Goal: Information Seeking & Learning: Learn about a topic

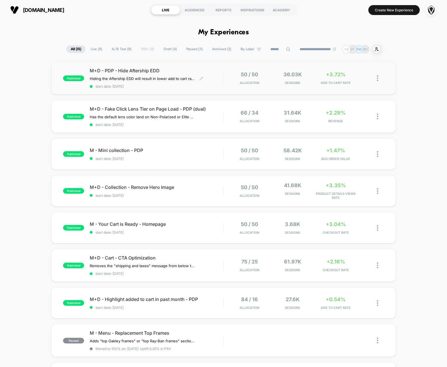
click at [211, 74] on div "M+D - PDP - Hide Aftership EDD Hiding the Aftership EDD will result in lower ad…" at bounding box center [156, 78] width 133 height 21
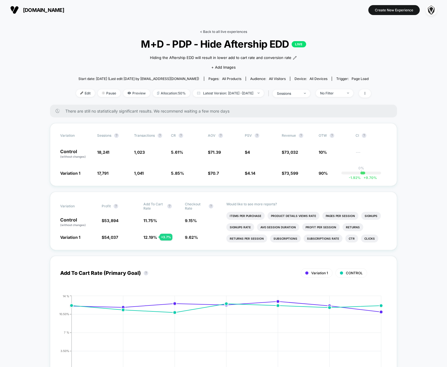
click at [216, 32] on link "< Back to all live experiences" at bounding box center [223, 32] width 47 height 4
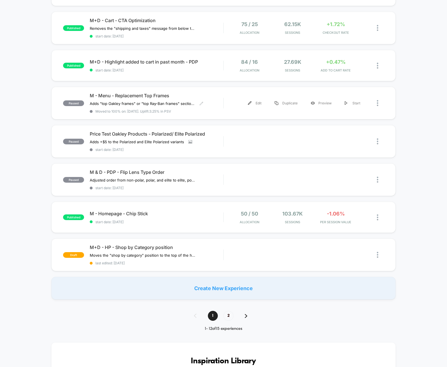
scroll to position [240, 0]
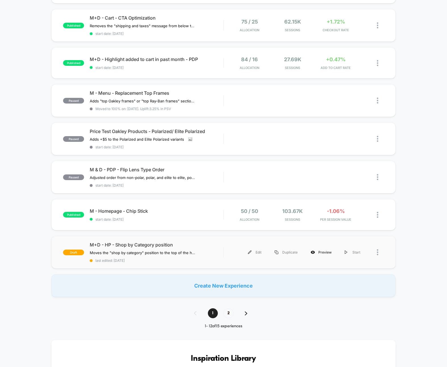
click at [323, 251] on div "Preview" at bounding box center [321, 252] width 34 height 13
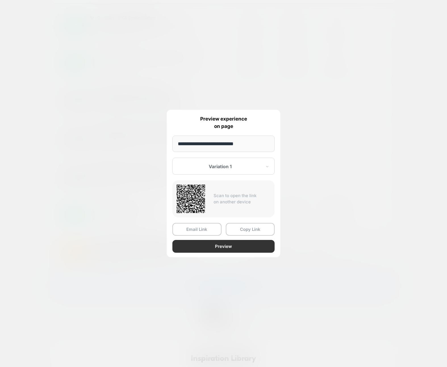
click at [209, 250] on button "Preview" at bounding box center [223, 246] width 102 height 13
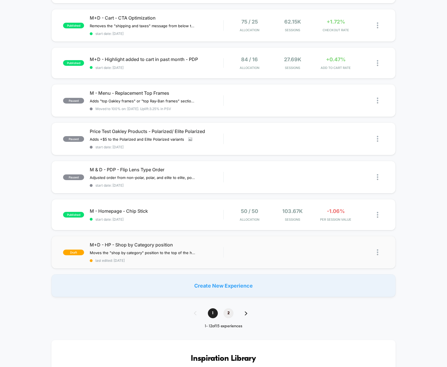
click at [226, 312] on span "2" at bounding box center [228, 313] width 10 height 10
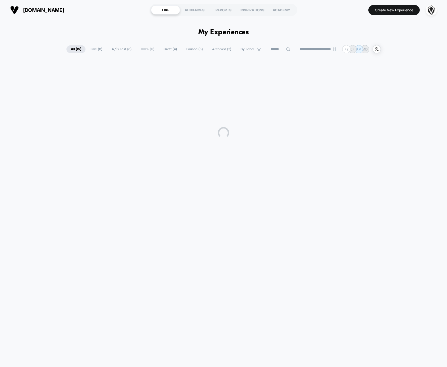
scroll to position [0, 0]
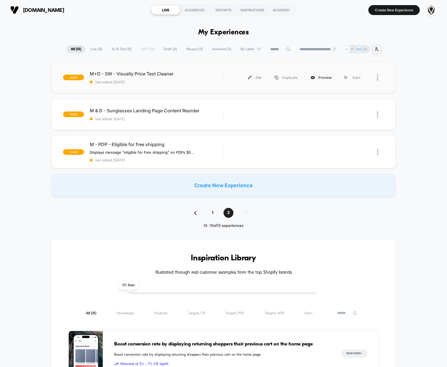
click at [325, 78] on div "Preview" at bounding box center [321, 77] width 34 height 13
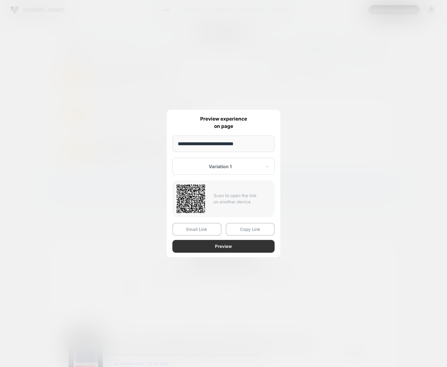
click at [257, 245] on button "Preview" at bounding box center [223, 246] width 102 height 13
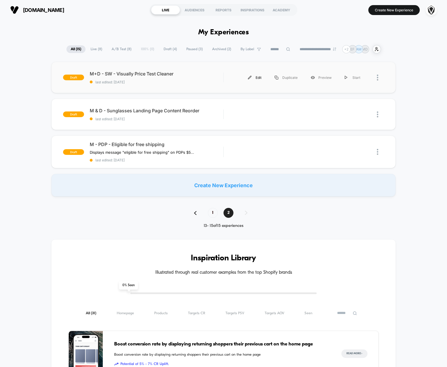
click at [253, 75] on div "Edit" at bounding box center [254, 77] width 27 height 13
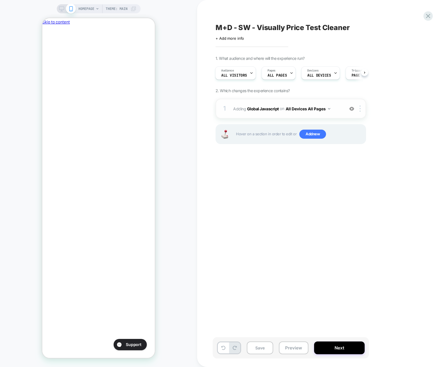
click at [266, 112] on span "Adding Global Javascript on All Devices All Pages" at bounding box center [287, 109] width 108 height 8
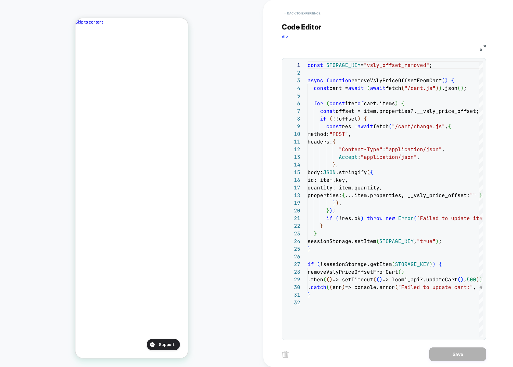
click at [298, 13] on button "< Back to experience" at bounding box center [302, 13] width 41 height 9
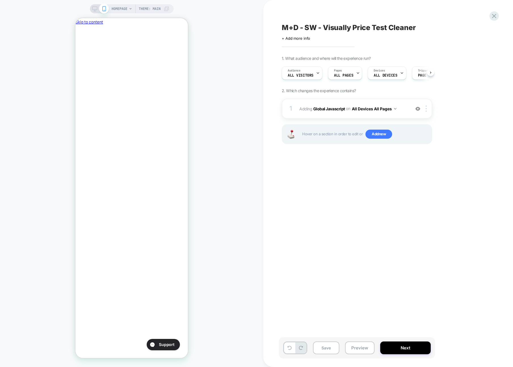
scroll to position [0, 0]
click at [446, 15] on icon at bounding box center [494, 16] width 4 height 4
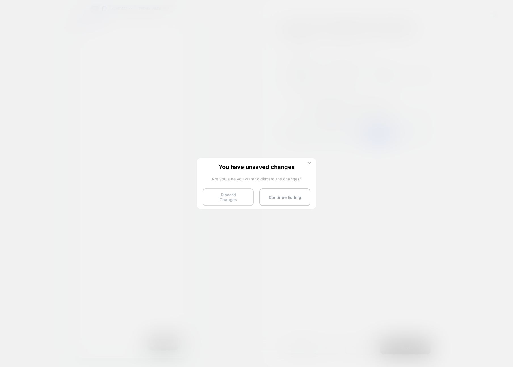
click at [239, 194] on button "Discard Changes" at bounding box center [228, 197] width 51 height 18
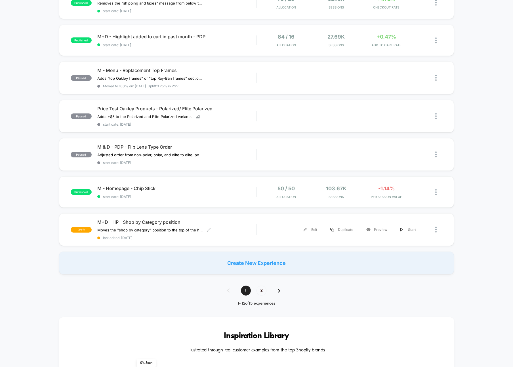
scroll to position [288, 0]
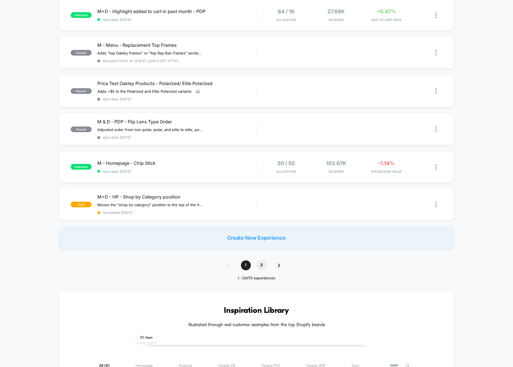
click at [263, 265] on span "2" at bounding box center [261, 265] width 10 height 10
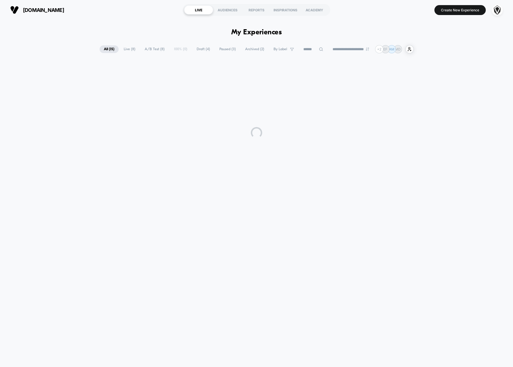
scroll to position [0, 0]
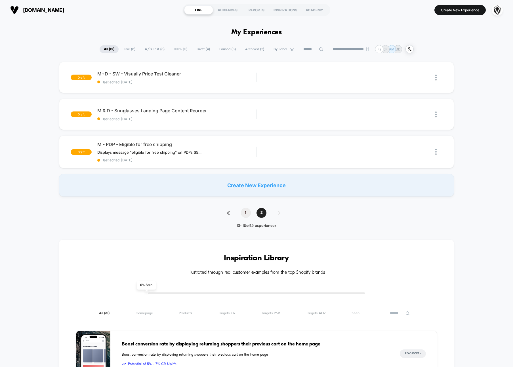
click at [246, 213] on span "1" at bounding box center [246, 213] width 10 height 10
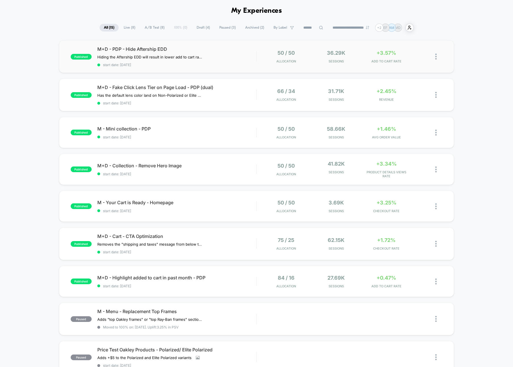
scroll to position [26, 0]
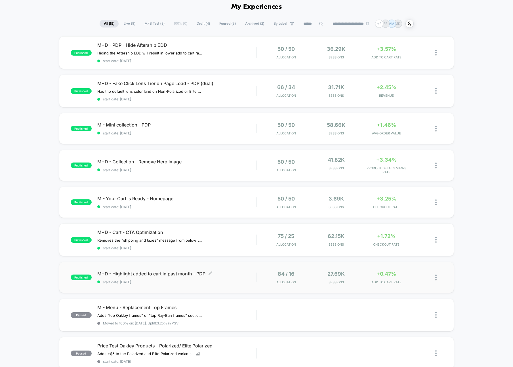
click at [249, 275] on div "M+D - Highlight added to cart in past month - PDP Click to edit experience deta…" at bounding box center [176, 277] width 159 height 13
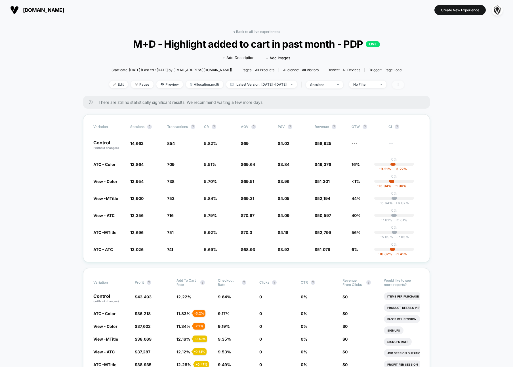
click at [404, 87] on span at bounding box center [398, 85] width 12 height 8
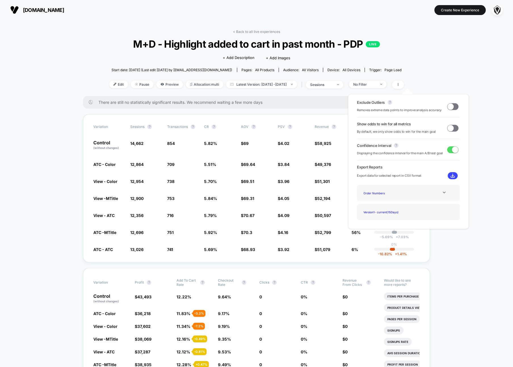
click at [446, 105] on div "Exclude Outliers ? Removes extreme data points to improve analysis accuracy" at bounding box center [408, 106] width 103 height 13
click at [446, 107] on span at bounding box center [452, 106] width 11 height 7
click at [446, 127] on span at bounding box center [452, 128] width 11 height 7
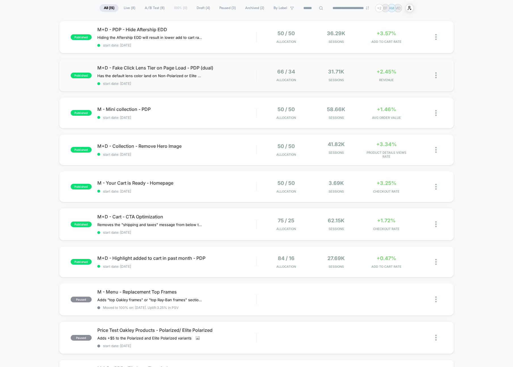
scroll to position [42, 0]
click at [228, 261] on div "M+D - Highlight added to cart in past month - PDP Click to edit experience deta…" at bounding box center [176, 260] width 159 height 13
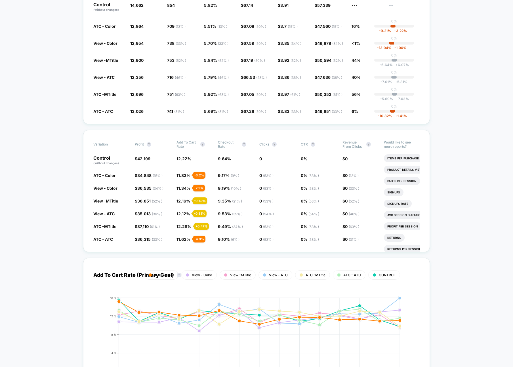
scroll to position [137, 0]
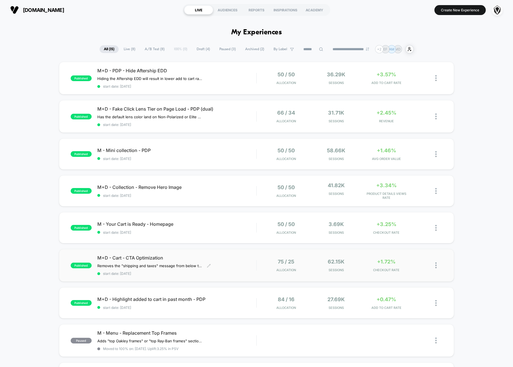
click at [234, 263] on div "M+D - Cart - CTA Optimization Removes the "shipping and taxes" message from bel…" at bounding box center [176, 265] width 159 height 21
click at [216, 220] on div "published M - Your Cart is Ready - Homepage start date: [DATE] 50 / 50 Allocati…" at bounding box center [256, 227] width 395 height 31
click at [228, 192] on div "M+D - Collection - Remove Hero Image Click to edit experience details Click to …" at bounding box center [176, 190] width 159 height 13
click at [203, 152] on span "M - Mini collection - PDP Click to edit experience details" at bounding box center [176, 151] width 159 height 6
click at [246, 118] on div "M+D - Fake Click Lens Tier on Page Load - PDP (dual) Has the default lens color…" at bounding box center [176, 116] width 159 height 21
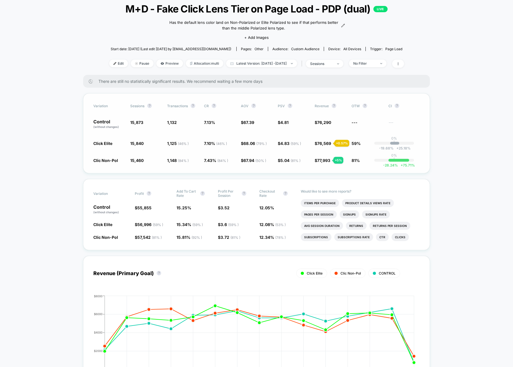
scroll to position [36, 0]
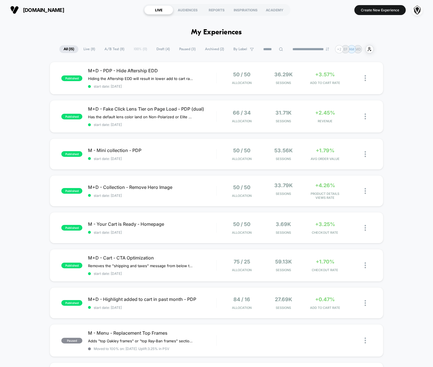
scroll to position [2, 0]
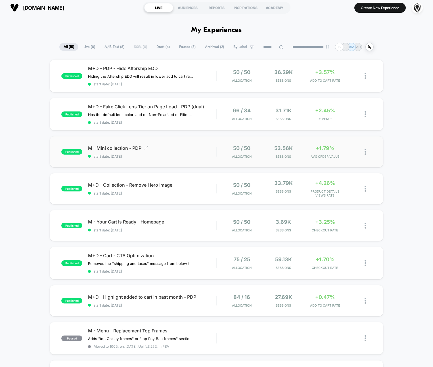
click at [175, 151] on div "M - Mini collection - PDP Click to edit experience details Click to edit experi…" at bounding box center [152, 151] width 128 height 13
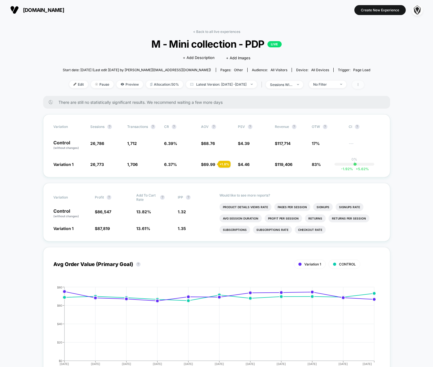
click at [364, 86] on span at bounding box center [358, 85] width 12 height 8
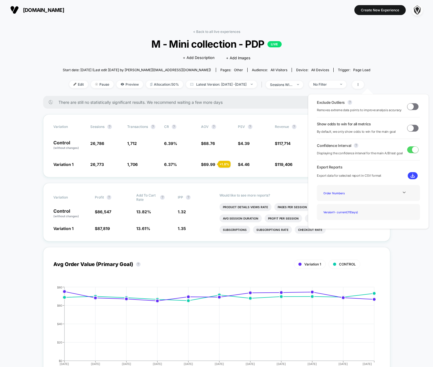
click at [405, 105] on div "Exclude Outliers ? Removes extreme data points to improve analysis accuracy" at bounding box center [368, 106] width 103 height 13
click at [408, 106] on span at bounding box center [410, 106] width 6 height 6
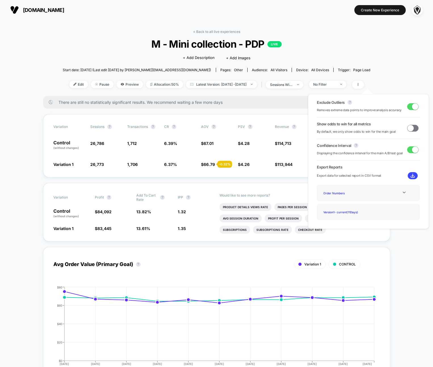
click at [408, 106] on span at bounding box center [412, 106] width 11 height 7
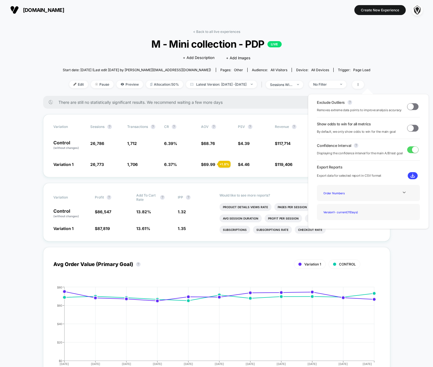
click at [408, 106] on span at bounding box center [410, 106] width 6 height 6
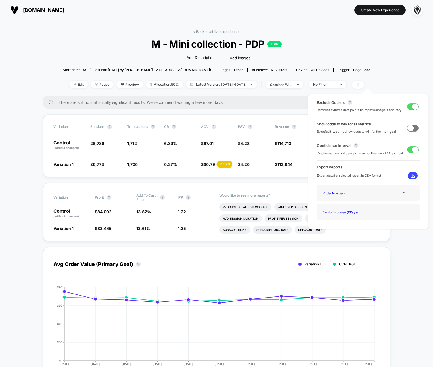
click at [411, 128] on span at bounding box center [410, 128] width 6 height 6
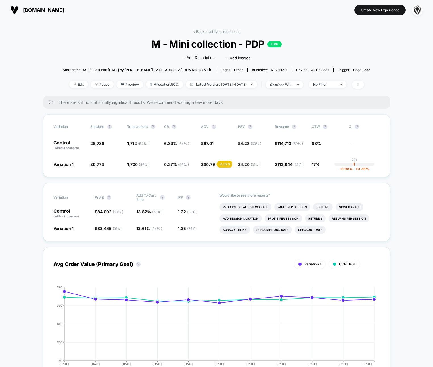
click at [206, 31] on link "< Back to all live experiences" at bounding box center [216, 32] width 47 height 4
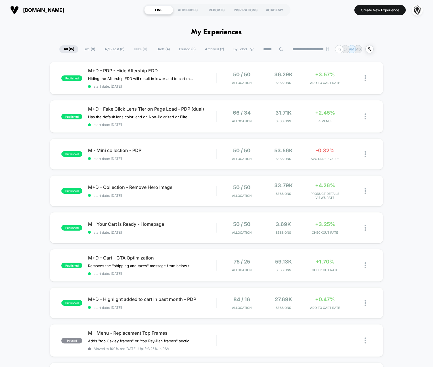
click at [344, 122] on div at bounding box center [330, 122] width 55 height 4
click at [323, 115] on div "+2.45% REVENUE" at bounding box center [324, 116] width 39 height 13
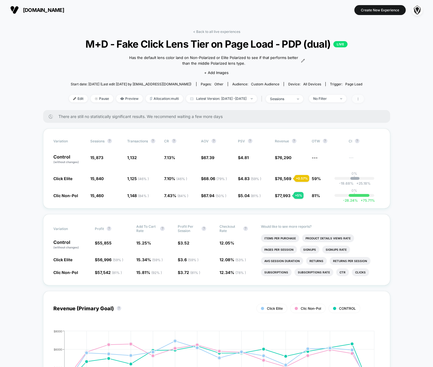
click at [364, 96] on span at bounding box center [358, 99] width 12 height 8
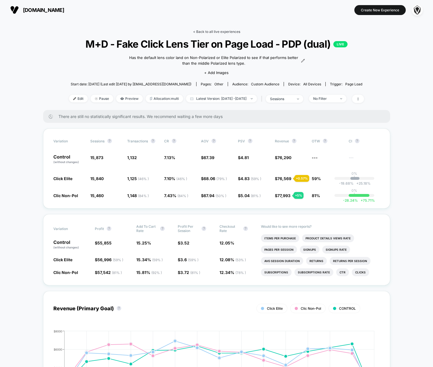
click at [219, 31] on link "< Back to all live experiences" at bounding box center [216, 32] width 47 height 4
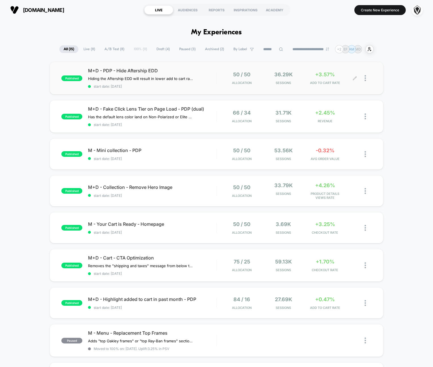
click at [216, 84] on div "50 / 50 Allocation 36.29k Sessions +3.57% ADD TO CART RATE" at bounding box center [293, 77] width 155 height 13
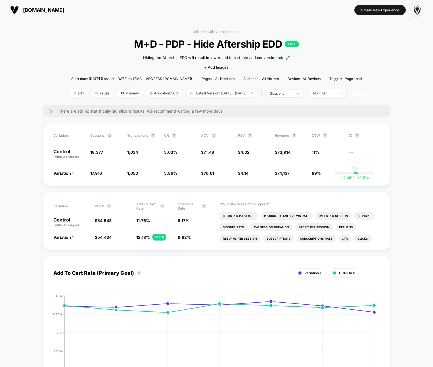
click at [359, 93] on icon at bounding box center [357, 93] width 3 height 3
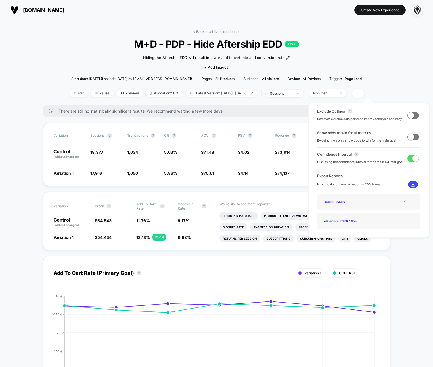
click at [411, 114] on span at bounding box center [410, 115] width 6 height 6
click at [410, 138] on span at bounding box center [410, 137] width 6 height 6
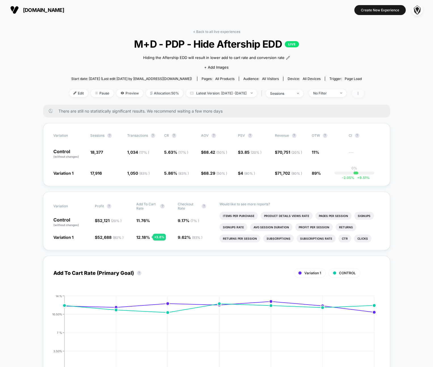
click at [359, 94] on icon at bounding box center [357, 93] width 3 height 3
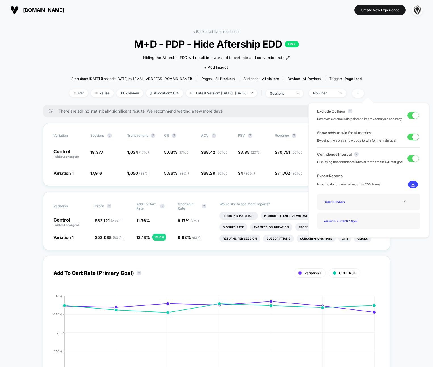
click at [415, 115] on span at bounding box center [415, 115] width 6 height 6
click at [414, 115] on span at bounding box center [412, 115] width 11 height 7
click at [414, 115] on span at bounding box center [415, 115] width 6 height 6
click at [414, 115] on span at bounding box center [412, 115] width 11 height 7
click at [414, 115] on span at bounding box center [415, 115] width 6 height 6
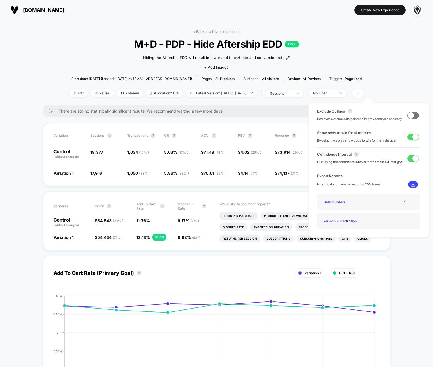
click at [414, 115] on span at bounding box center [412, 115] width 11 height 7
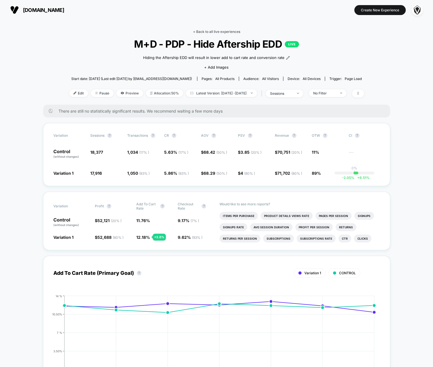
click at [195, 33] on link "< Back to all live experiences" at bounding box center [216, 32] width 47 height 4
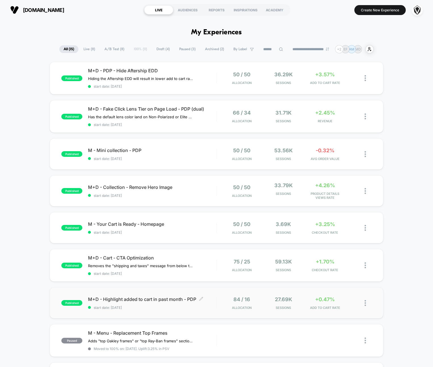
click at [214, 301] on div "M+D - Highlight added to cart in past month - PDP Click to edit experience deta…" at bounding box center [152, 302] width 128 height 13
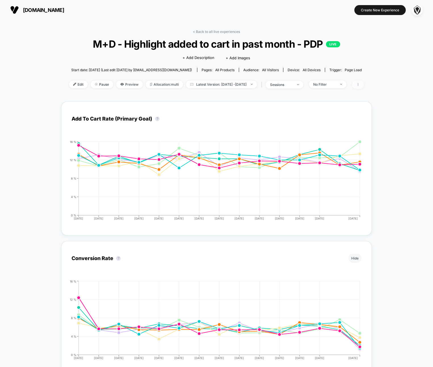
click at [364, 85] on span at bounding box center [358, 85] width 12 height 8
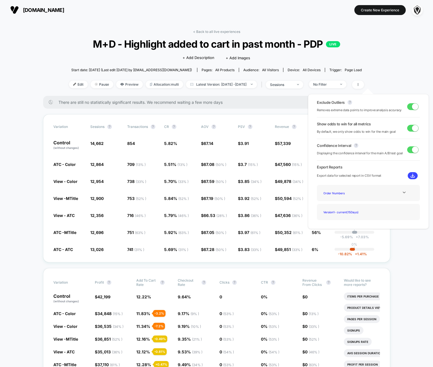
click at [412, 107] on span at bounding box center [415, 106] width 6 height 6
click at [411, 107] on span at bounding box center [410, 106] width 6 height 6
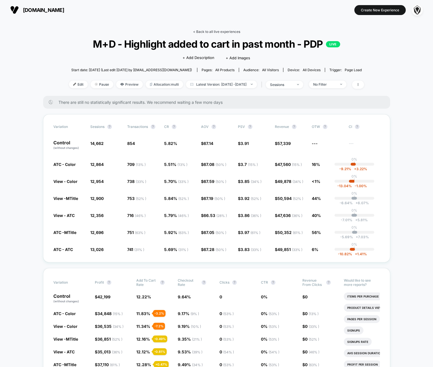
click at [218, 31] on link "< Back to all live experiences" at bounding box center [216, 32] width 47 height 4
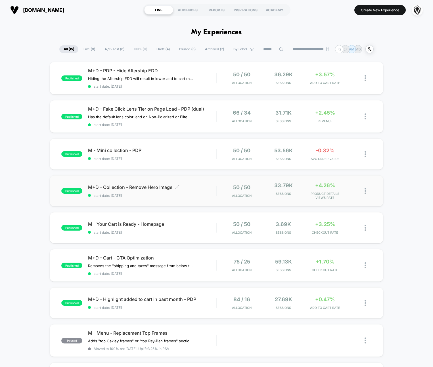
click at [214, 187] on span "M+D - Collection - Remove Hero Image Click to edit experience details" at bounding box center [152, 187] width 128 height 6
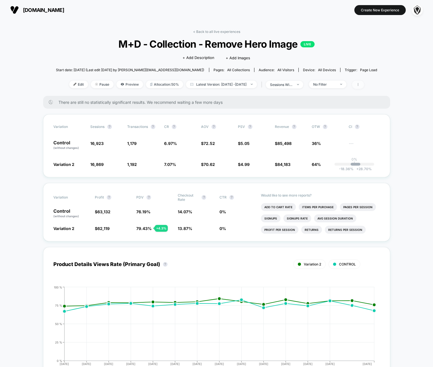
click at [359, 84] on icon at bounding box center [357, 84] width 3 height 3
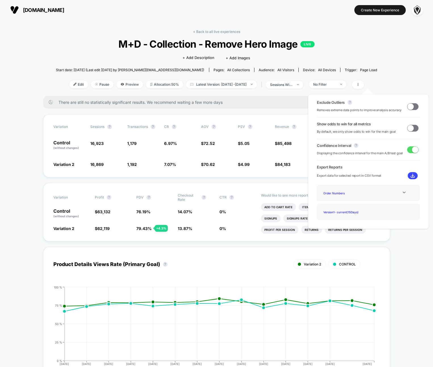
click at [411, 106] on span at bounding box center [412, 106] width 11 height 7
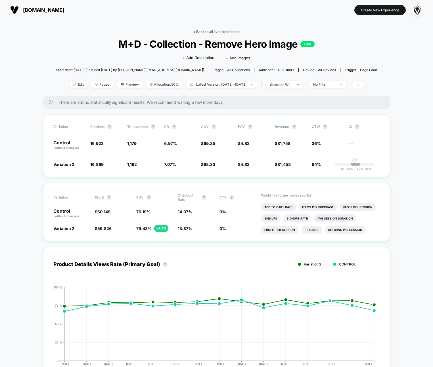
click at [219, 32] on link "< Back to all live experiences" at bounding box center [216, 32] width 47 height 4
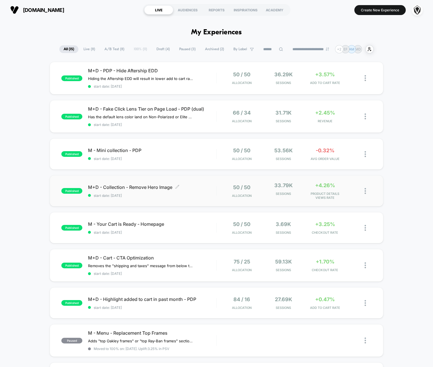
click at [205, 191] on div "M+D - Collection - Remove Hero Image Click to edit experience details Click to …" at bounding box center [152, 190] width 128 height 13
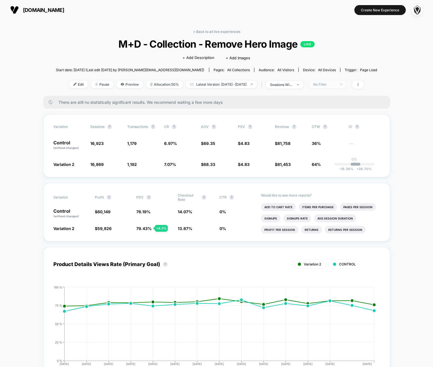
click at [336, 83] on div "No Filter" at bounding box center [324, 84] width 23 height 4
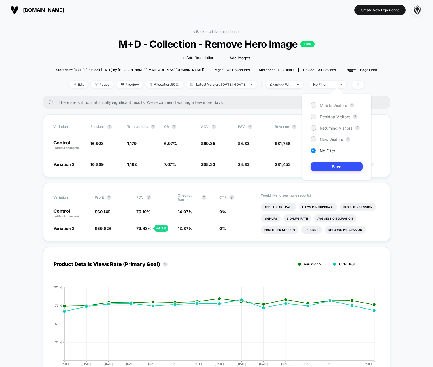
click at [331, 105] on span "Mobile Visitors" at bounding box center [332, 105] width 27 height 5
click at [323, 167] on button "Save" at bounding box center [336, 166] width 52 height 9
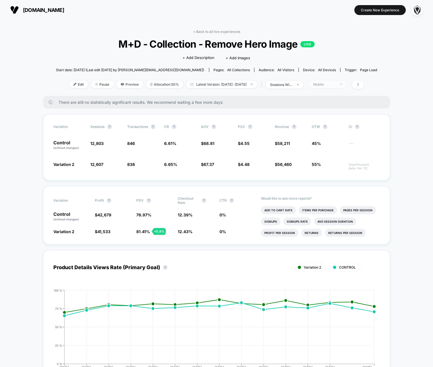
click at [334, 85] on div "Mobile" at bounding box center [324, 84] width 23 height 4
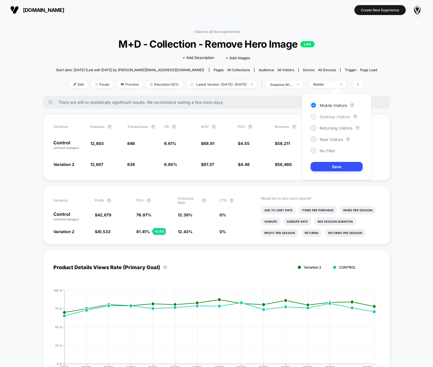
click at [330, 115] on span "Desktop Visitors" at bounding box center [334, 116] width 30 height 5
click at [326, 167] on button "Save" at bounding box center [336, 166] width 52 height 9
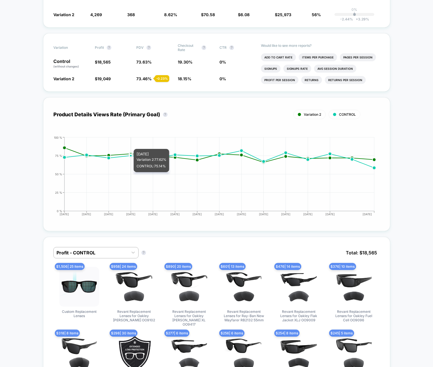
scroll to position [250, 0]
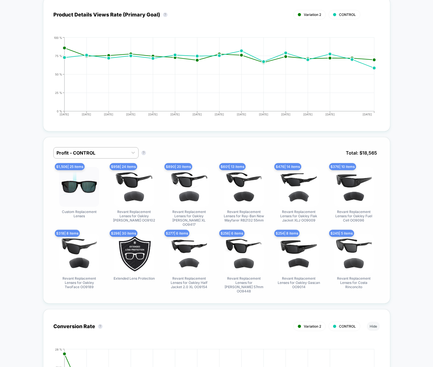
click at [109, 239] on div "$ 298 | 30 items Extended Lens Protection" at bounding box center [134, 264] width 52 height 60
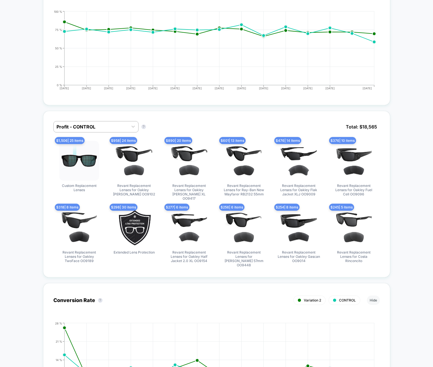
scroll to position [0, 0]
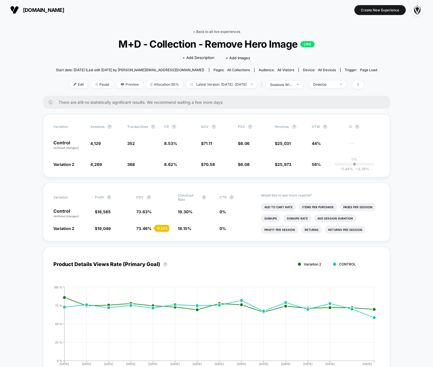
click at [220, 31] on link "< Back to all live experiences" at bounding box center [216, 32] width 47 height 4
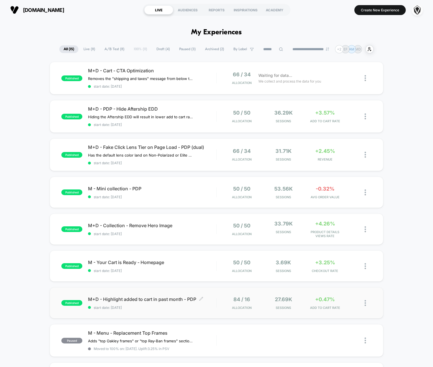
click at [157, 300] on span "M+D - Highlight added to cart in past month - PDP Click to edit experience deta…" at bounding box center [152, 299] width 128 height 6
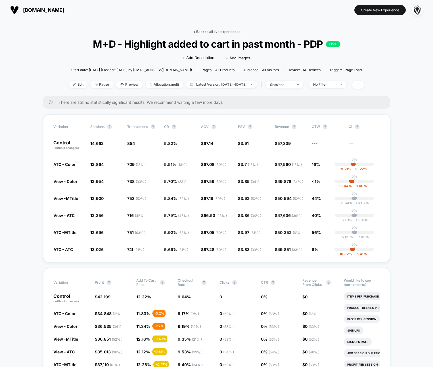
click at [214, 32] on link "< Back to all live experiences" at bounding box center [216, 32] width 47 height 4
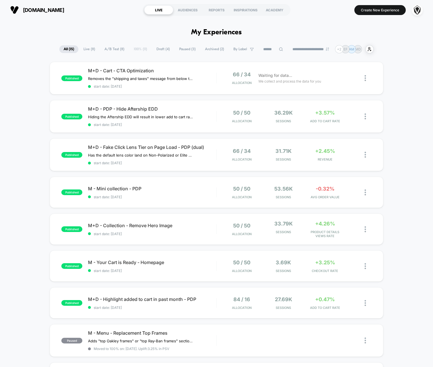
click at [180, 50] on span "Paused ( 3 )" at bounding box center [187, 49] width 25 height 8
